Goal: Navigation & Orientation: Find specific page/section

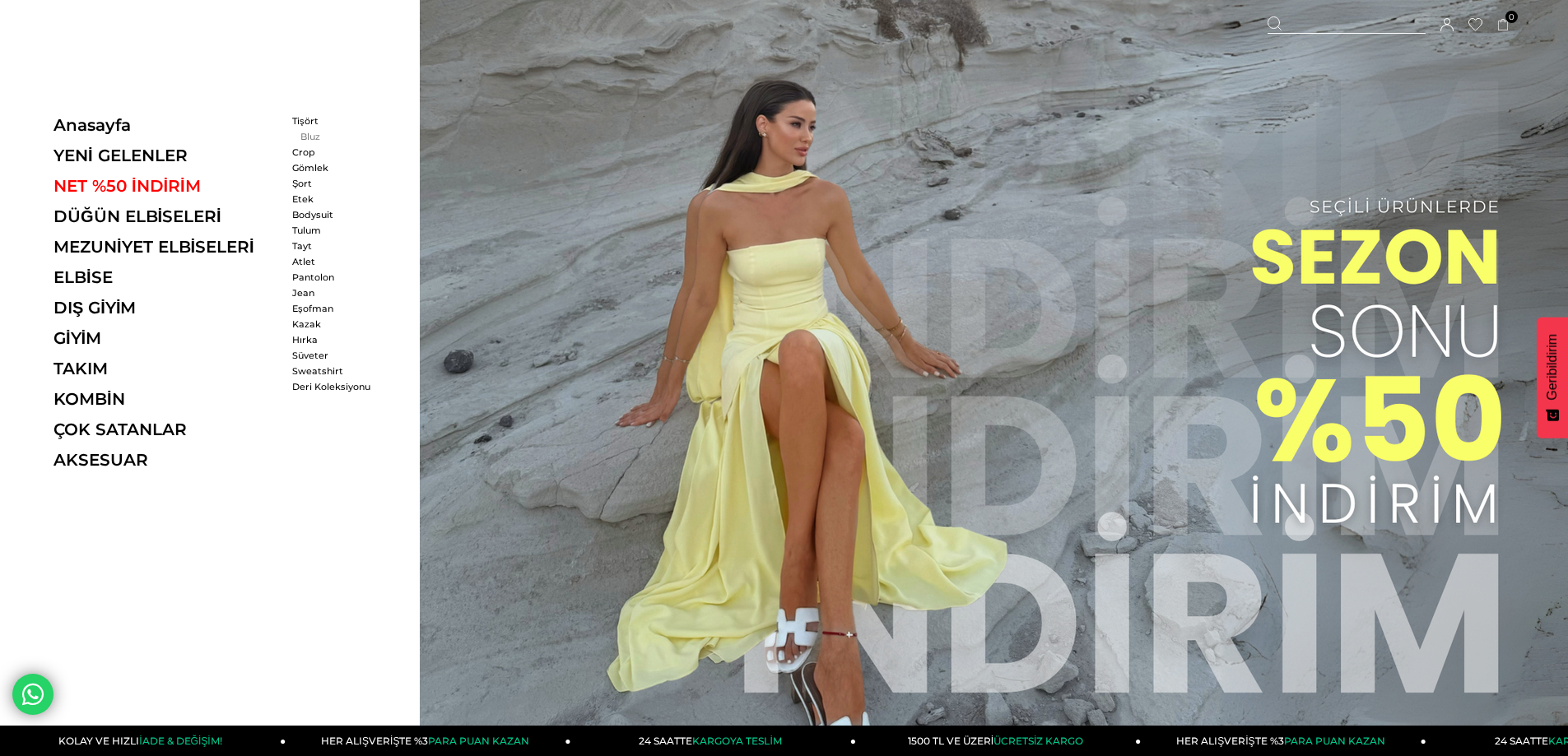
click at [305, 131] on link "Bluz" at bounding box center [339, 136] width 95 height 12
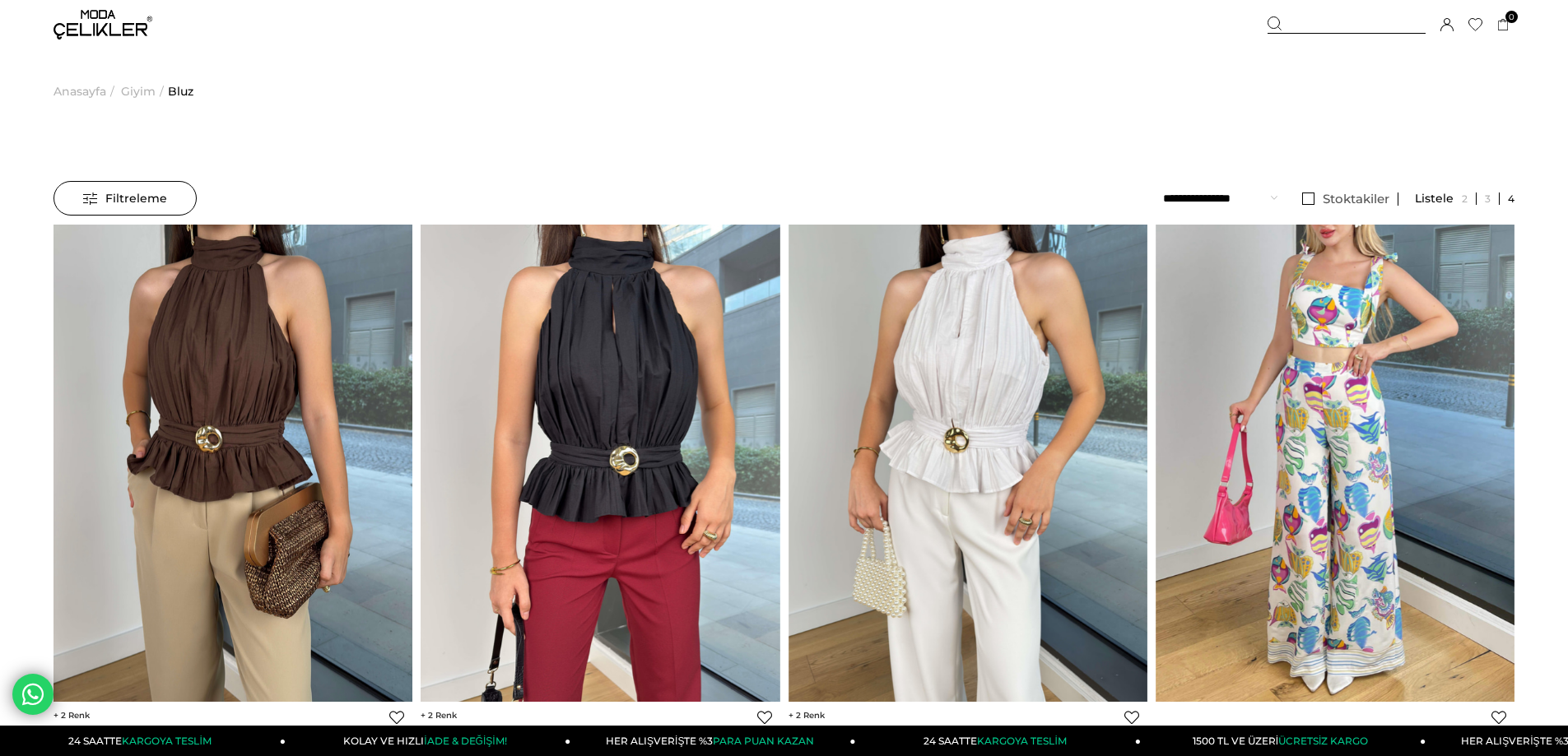
click at [138, 93] on span "Giyim" at bounding box center [139, 91] width 35 height 84
click at [86, 87] on span "Anasayfa" at bounding box center [79, 91] width 52 height 84
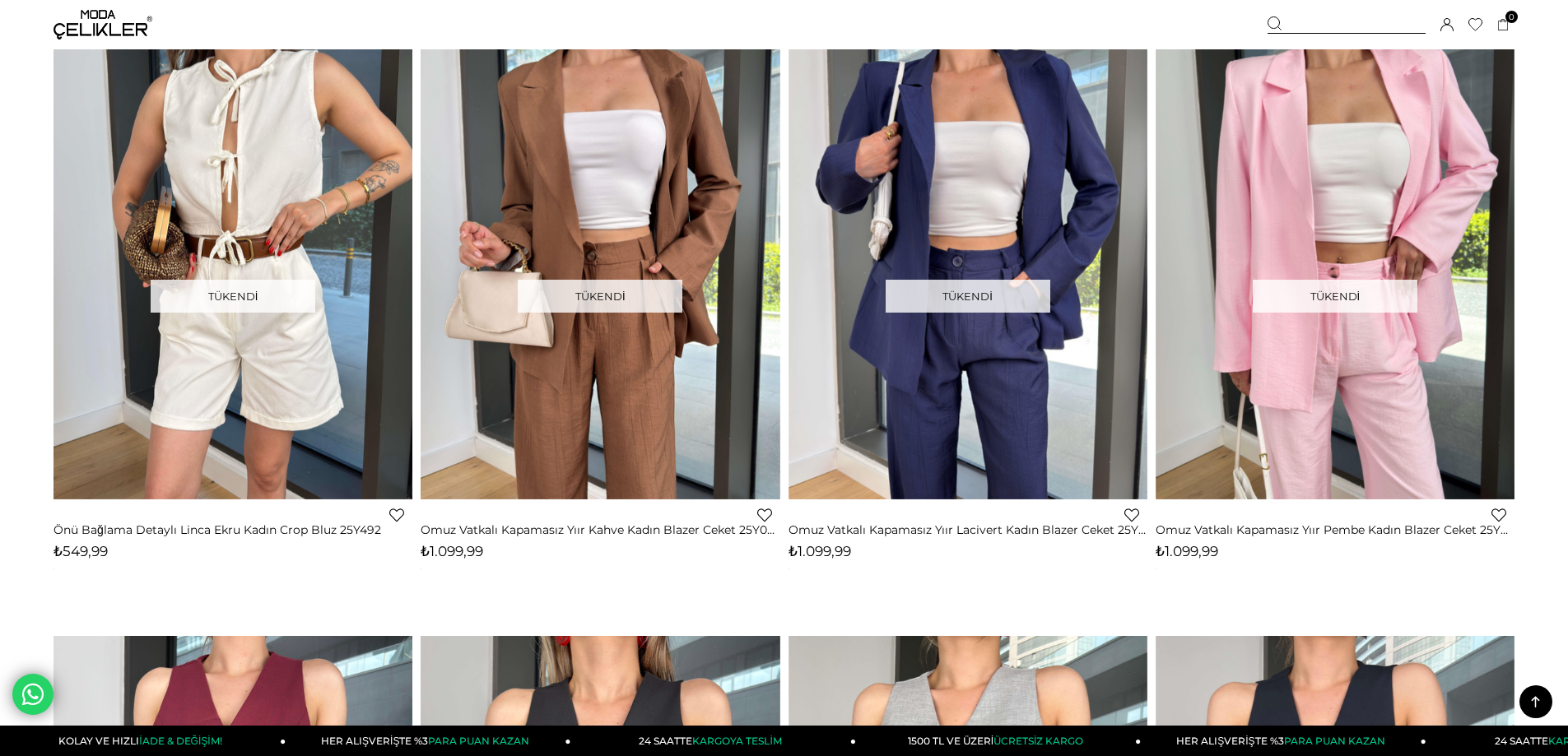
scroll to position [4527, 0]
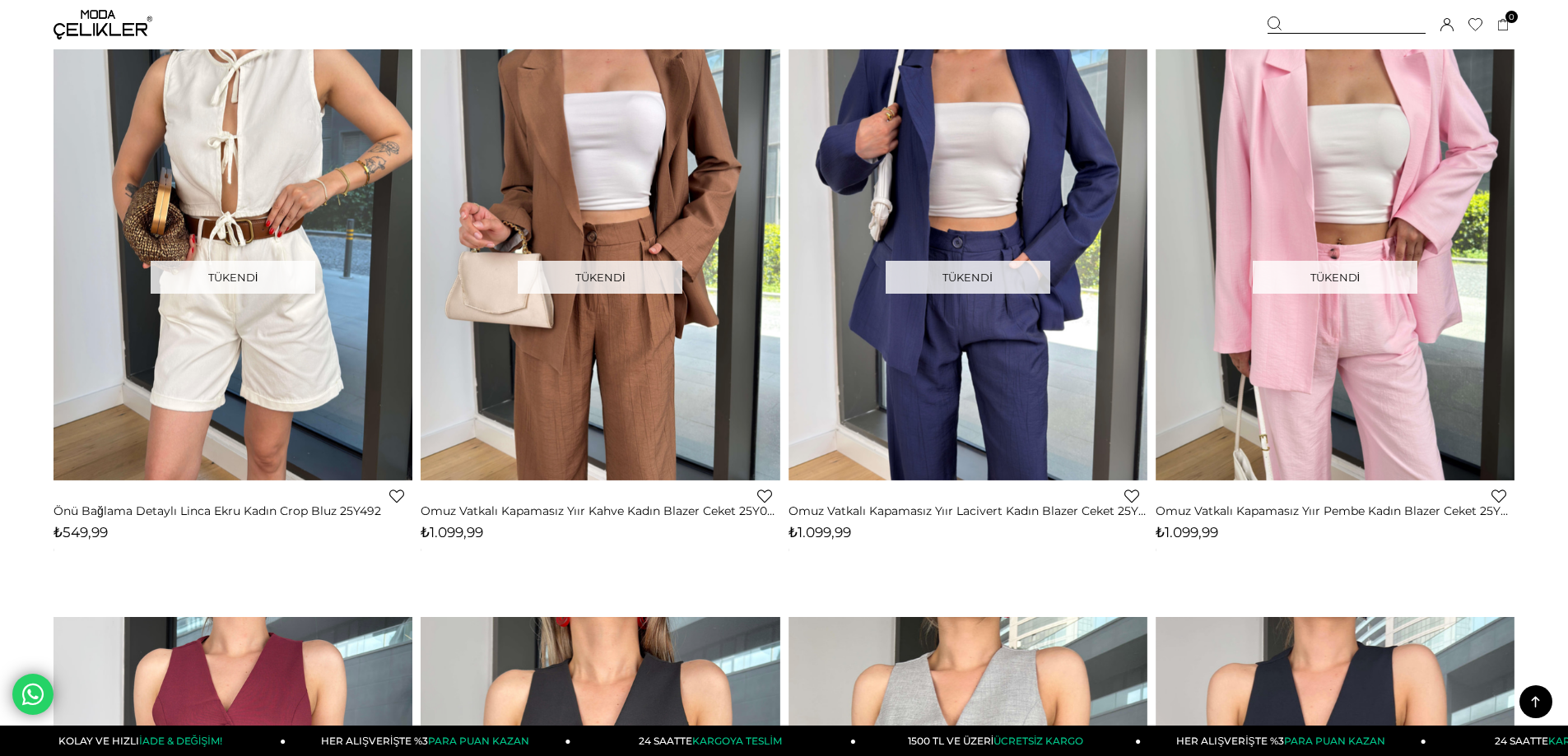
click at [70, 22] on img at bounding box center [103, 25] width 99 height 29
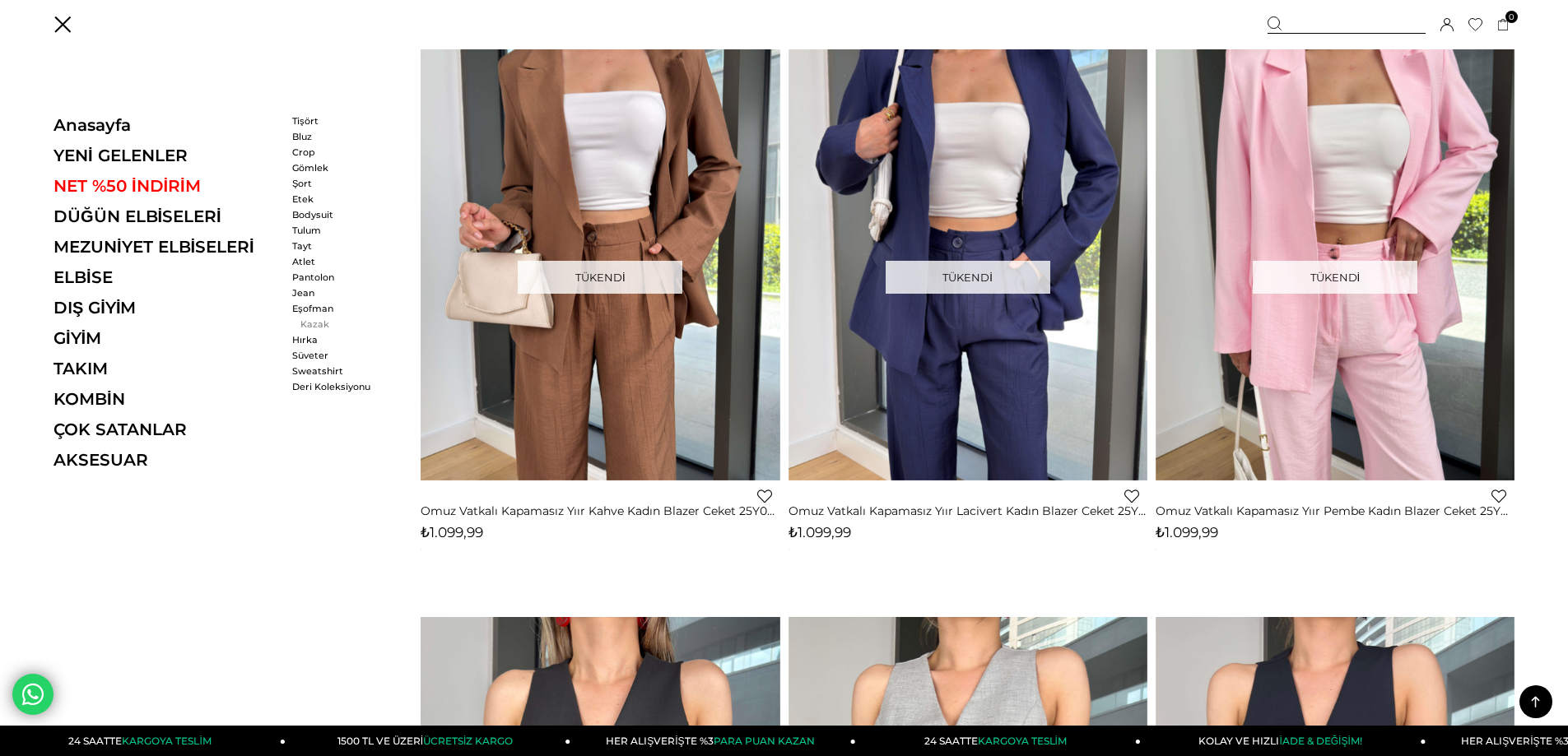
click at [312, 321] on link "Kazak" at bounding box center [339, 324] width 95 height 12
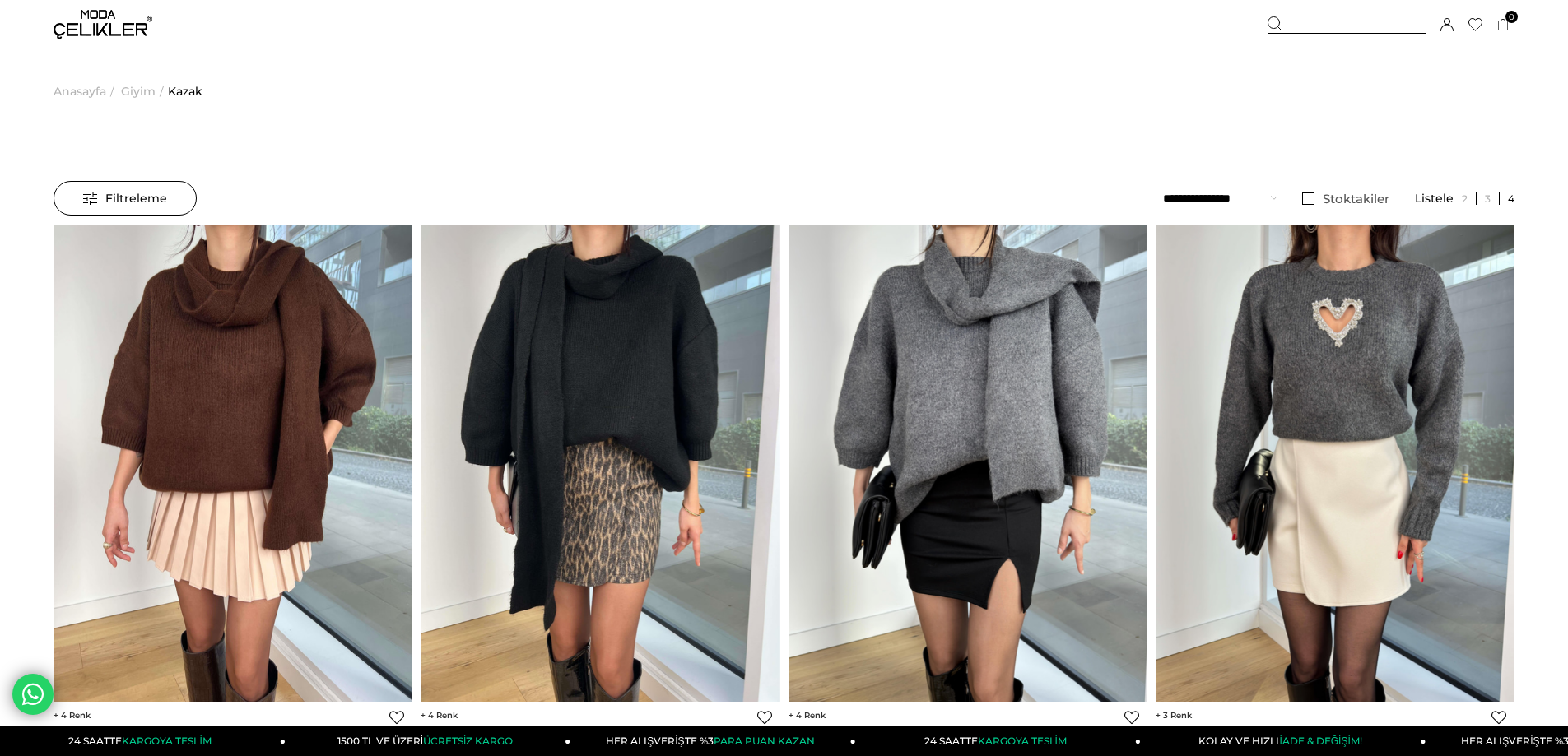
click at [142, 95] on span "Giyim" at bounding box center [139, 91] width 35 height 84
click at [86, 33] on img at bounding box center [103, 25] width 99 height 29
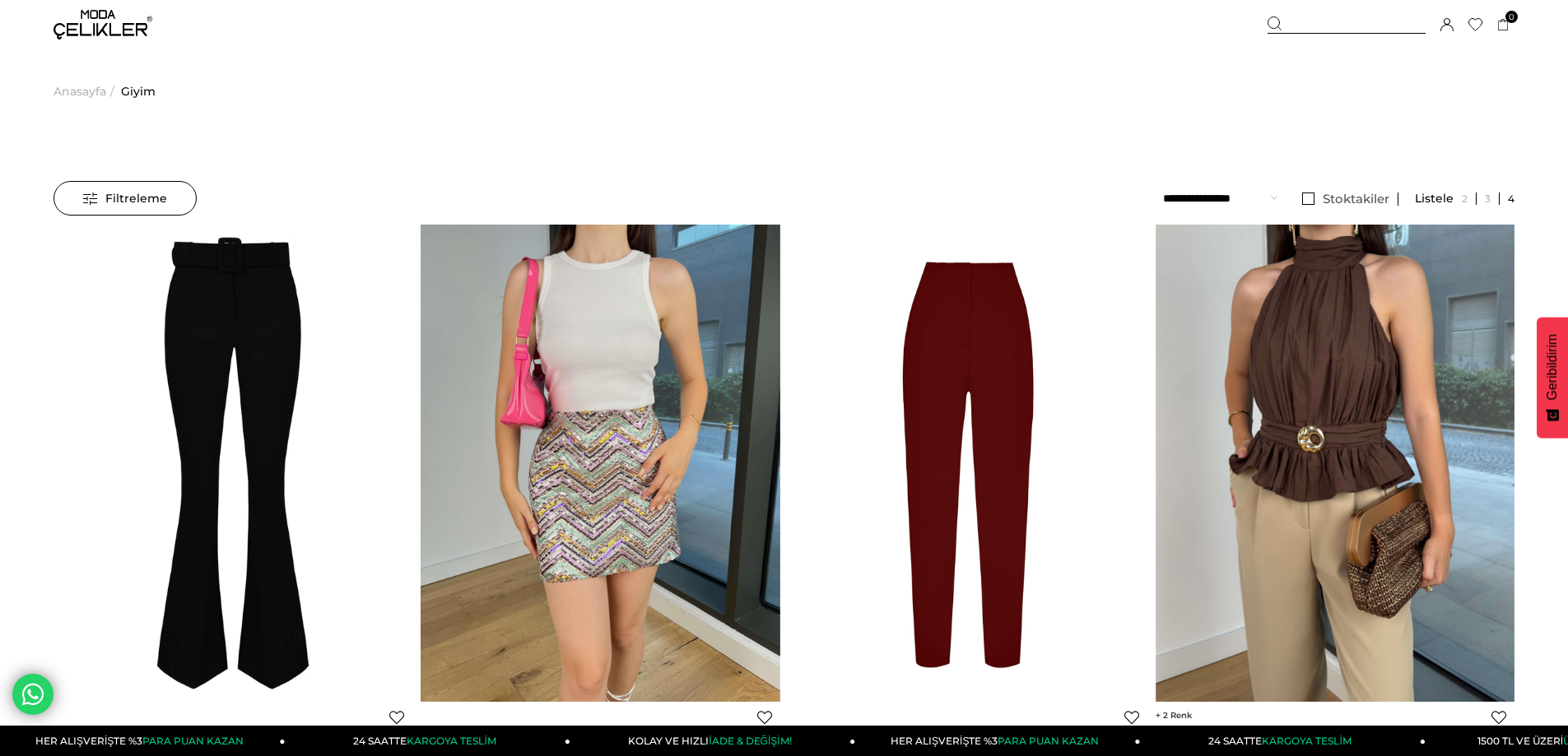
click at [96, 30] on img at bounding box center [103, 25] width 99 height 29
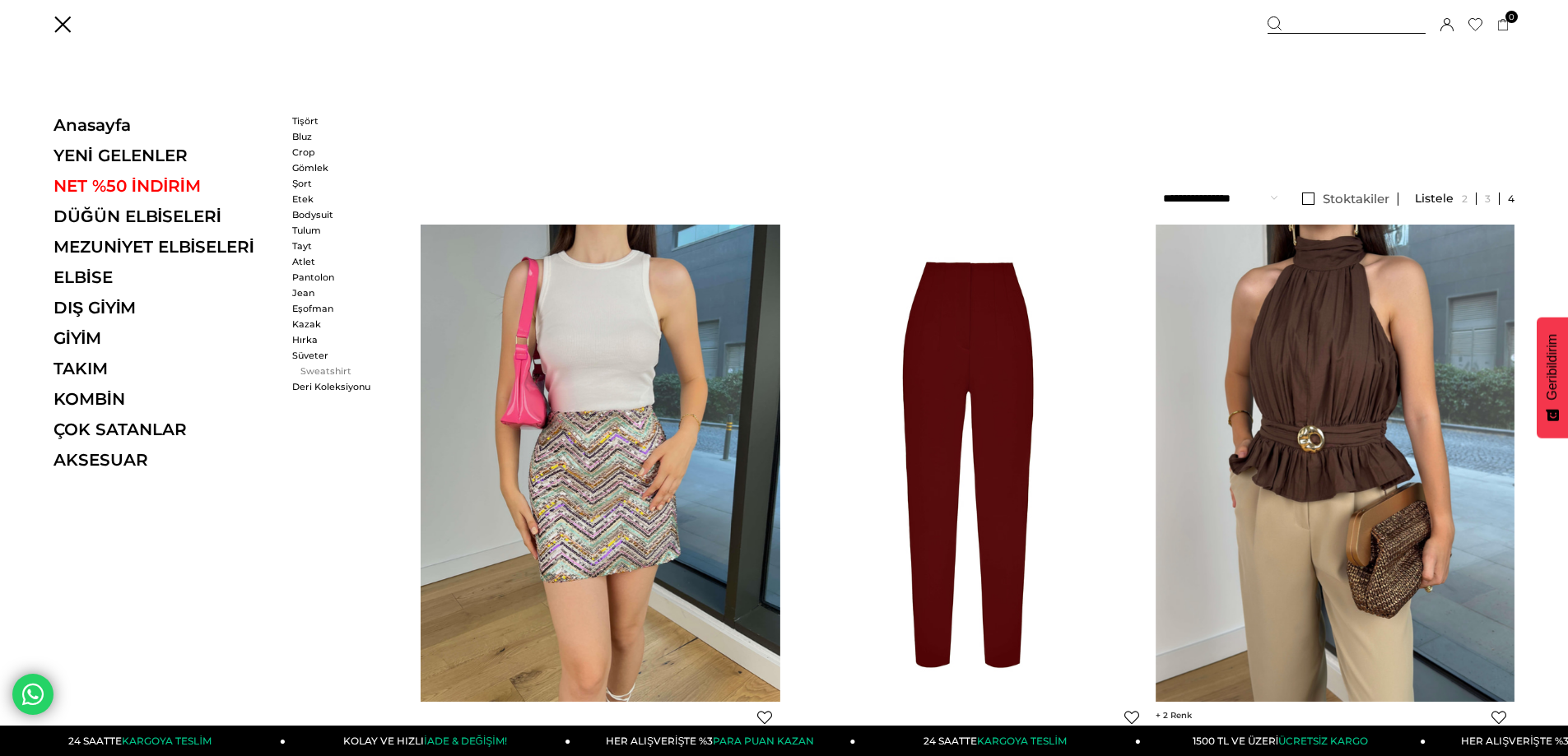
click at [324, 370] on link "Sweatshirt" at bounding box center [339, 371] width 95 height 12
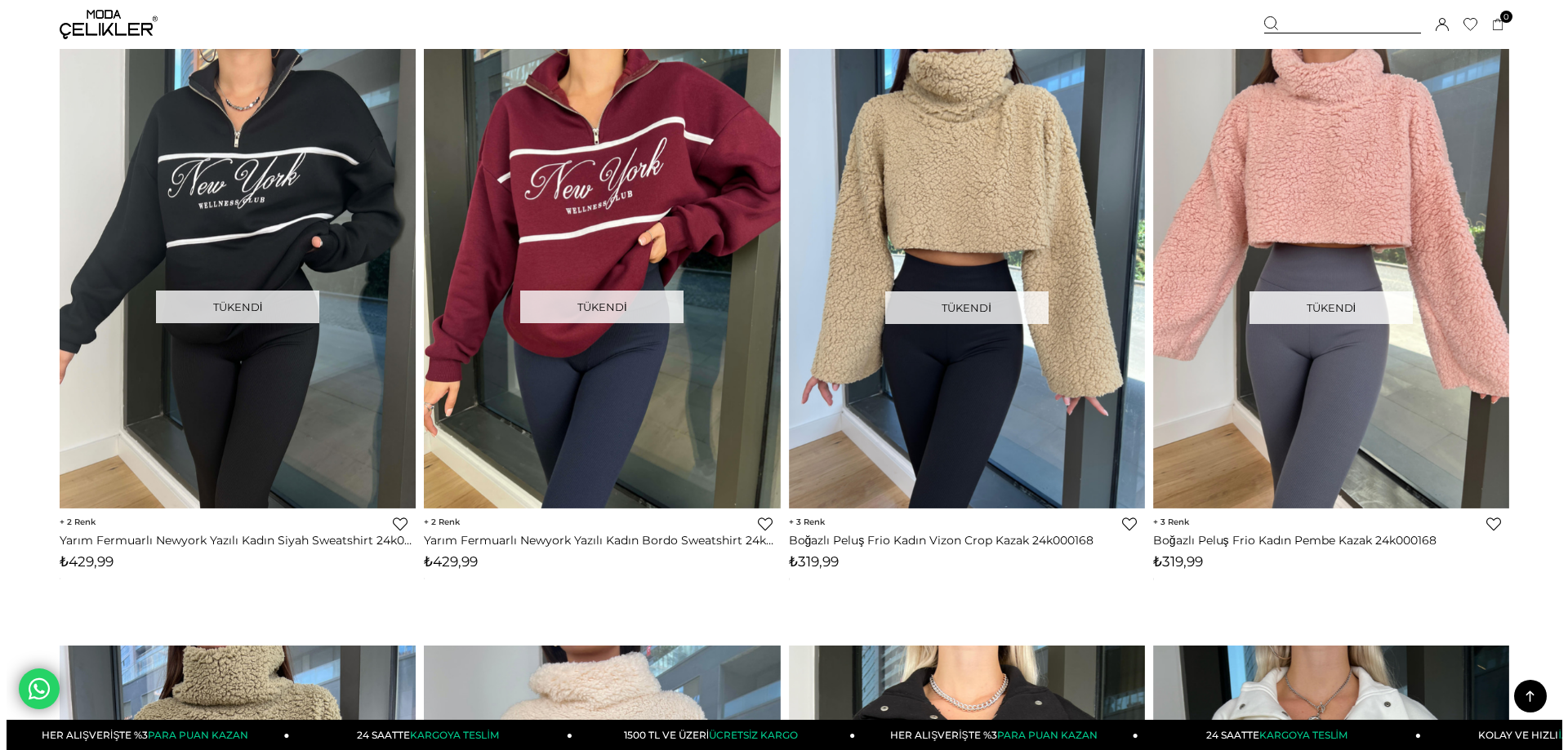
scroll to position [1388, 0]
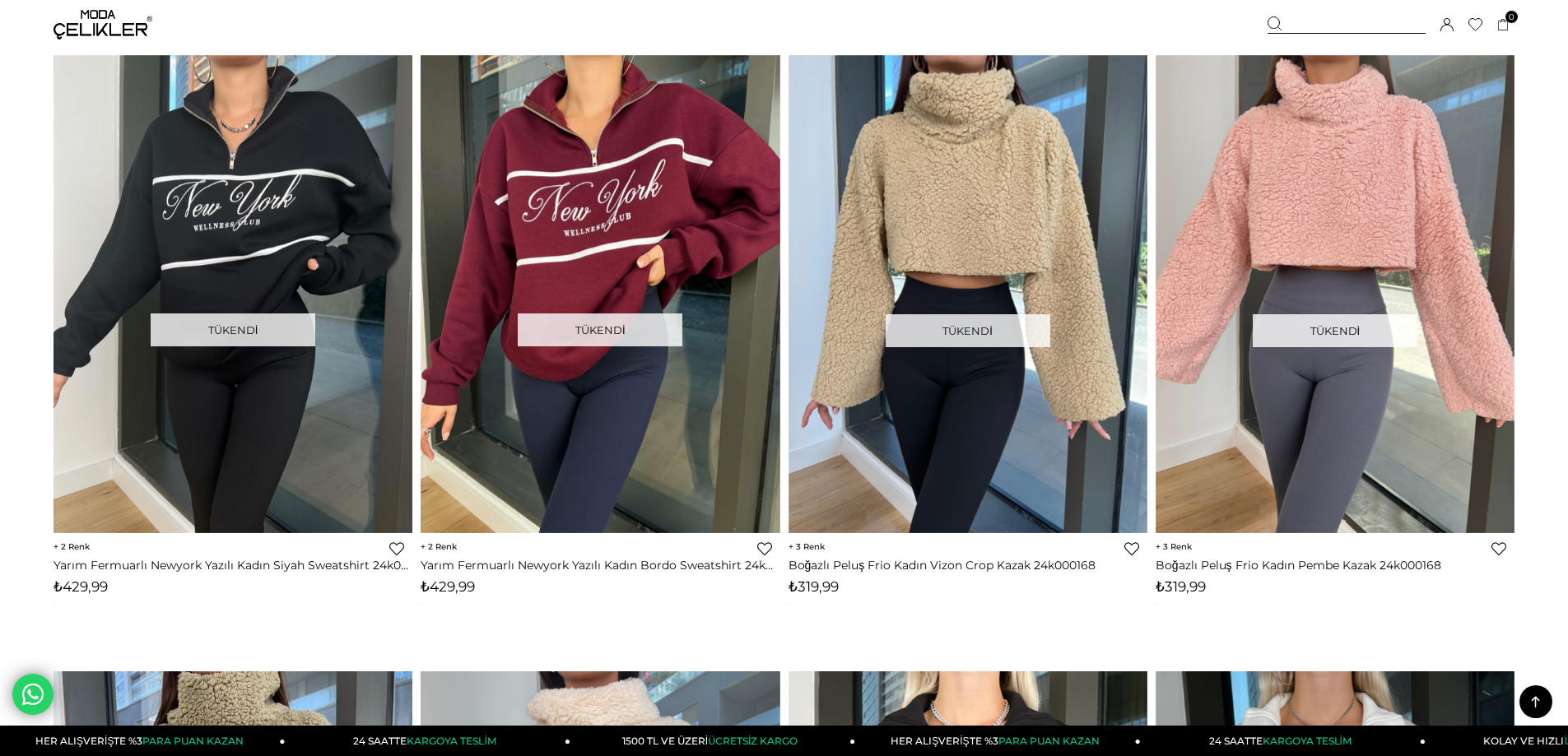
click at [1500, 549] on link "Favorilere Ekle" at bounding box center [1499, 549] width 15 height 15
